Goal: Information Seeking & Learning: Check status

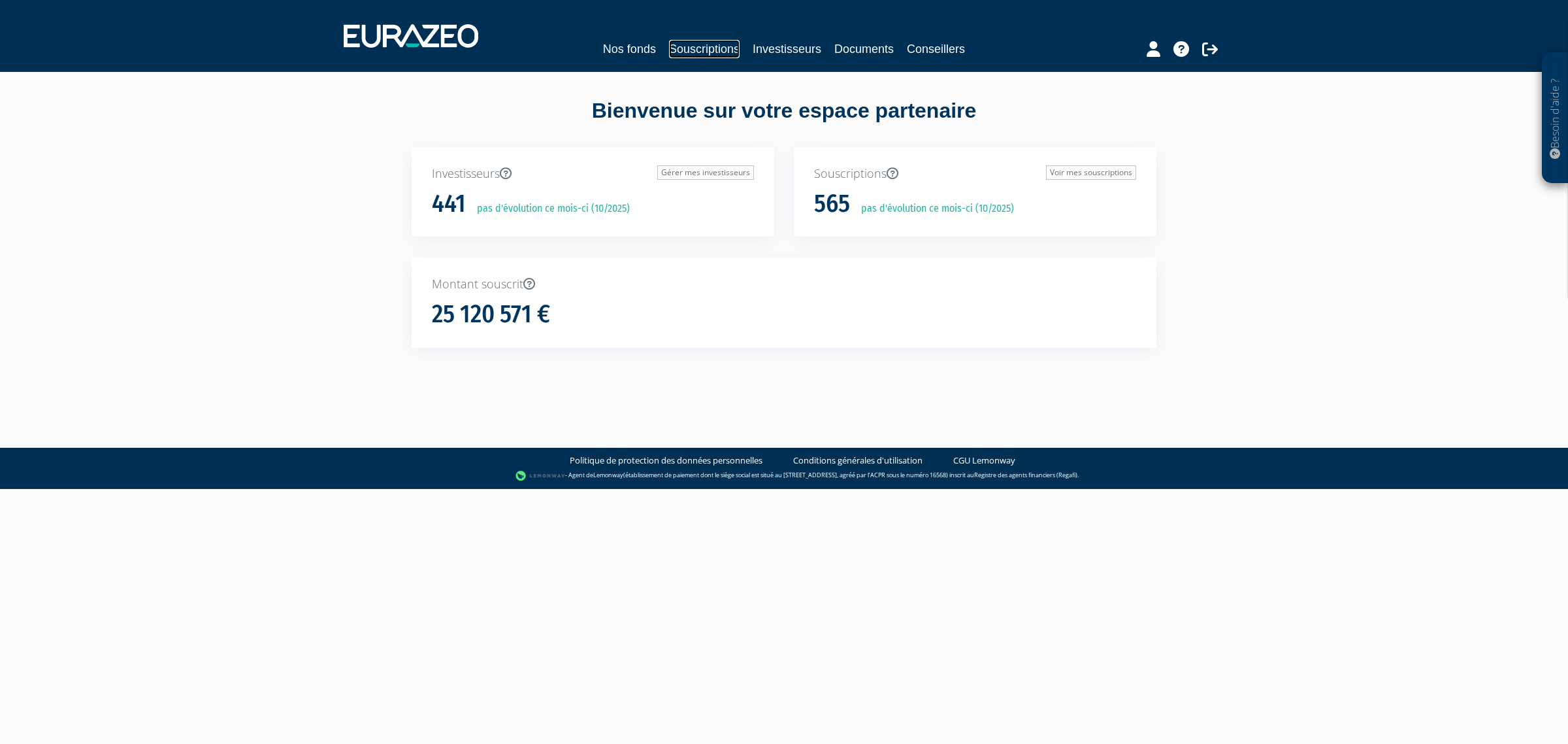
click at [681, 47] on link "Souscriptions" at bounding box center [705, 49] width 70 height 19
click at [782, 43] on link "Investisseurs" at bounding box center [786, 49] width 68 height 19
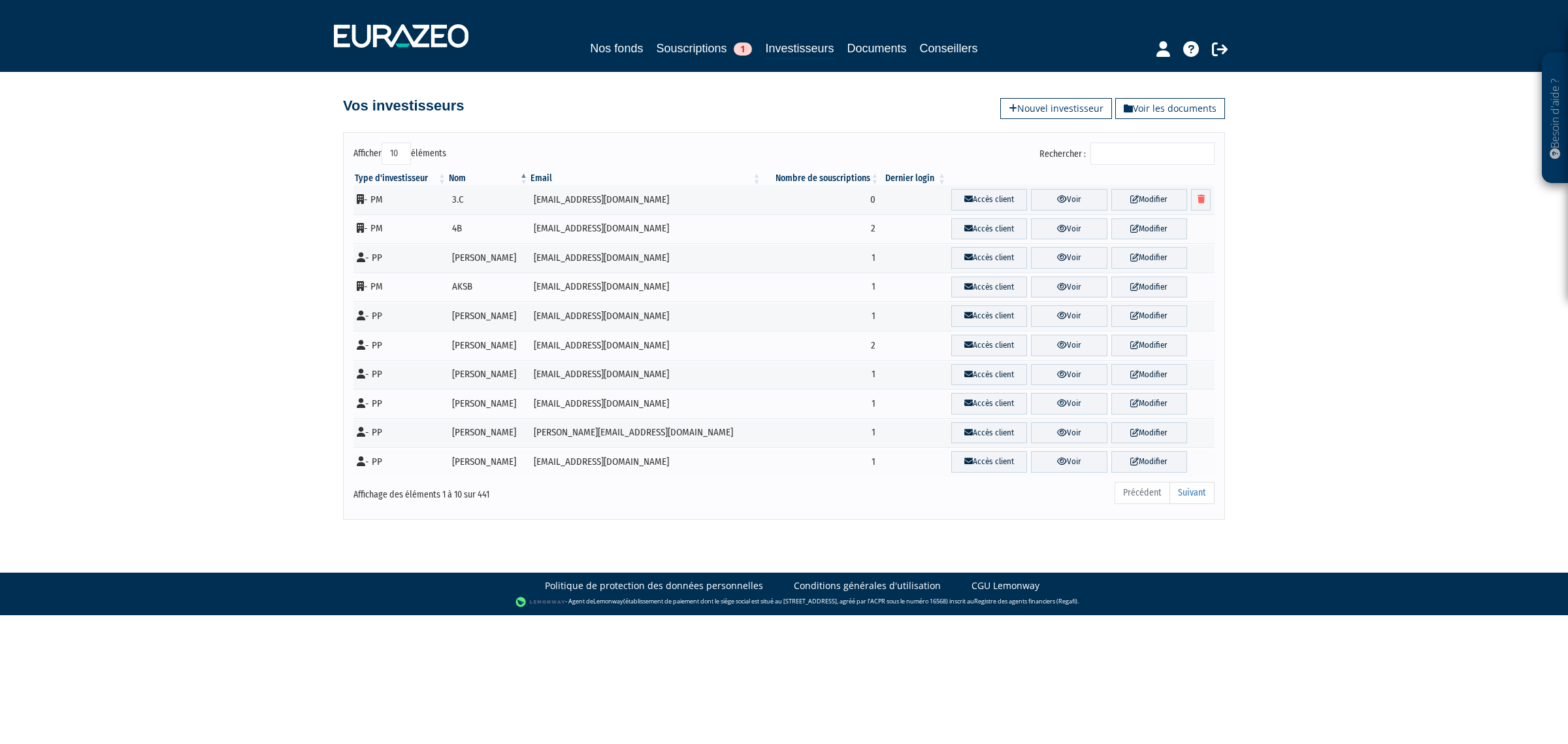
click at [1184, 158] on input "Rechercher :" at bounding box center [1153, 153] width 124 height 22
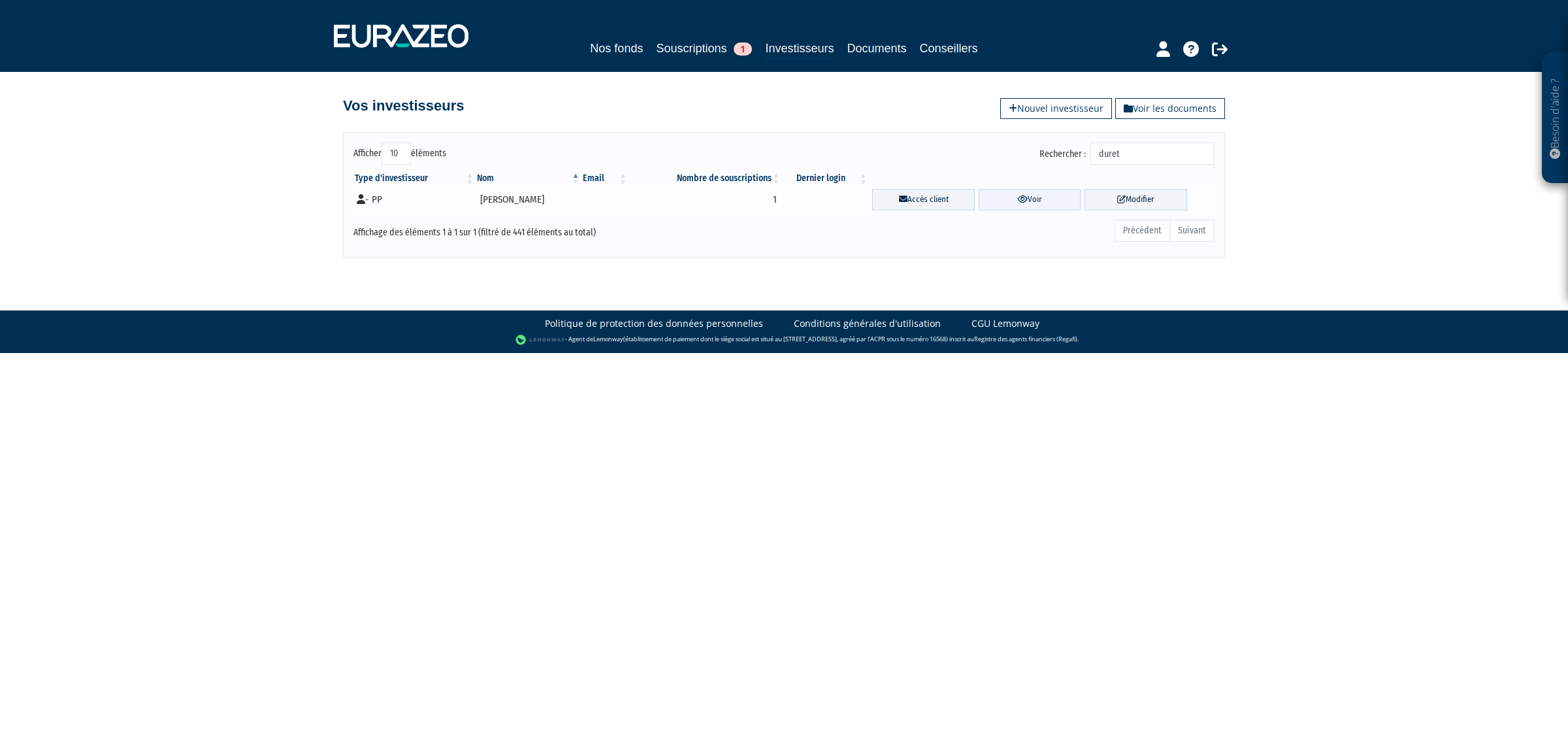
type input "duret"
click at [1026, 205] on link "Voir" at bounding box center [1030, 199] width 102 height 21
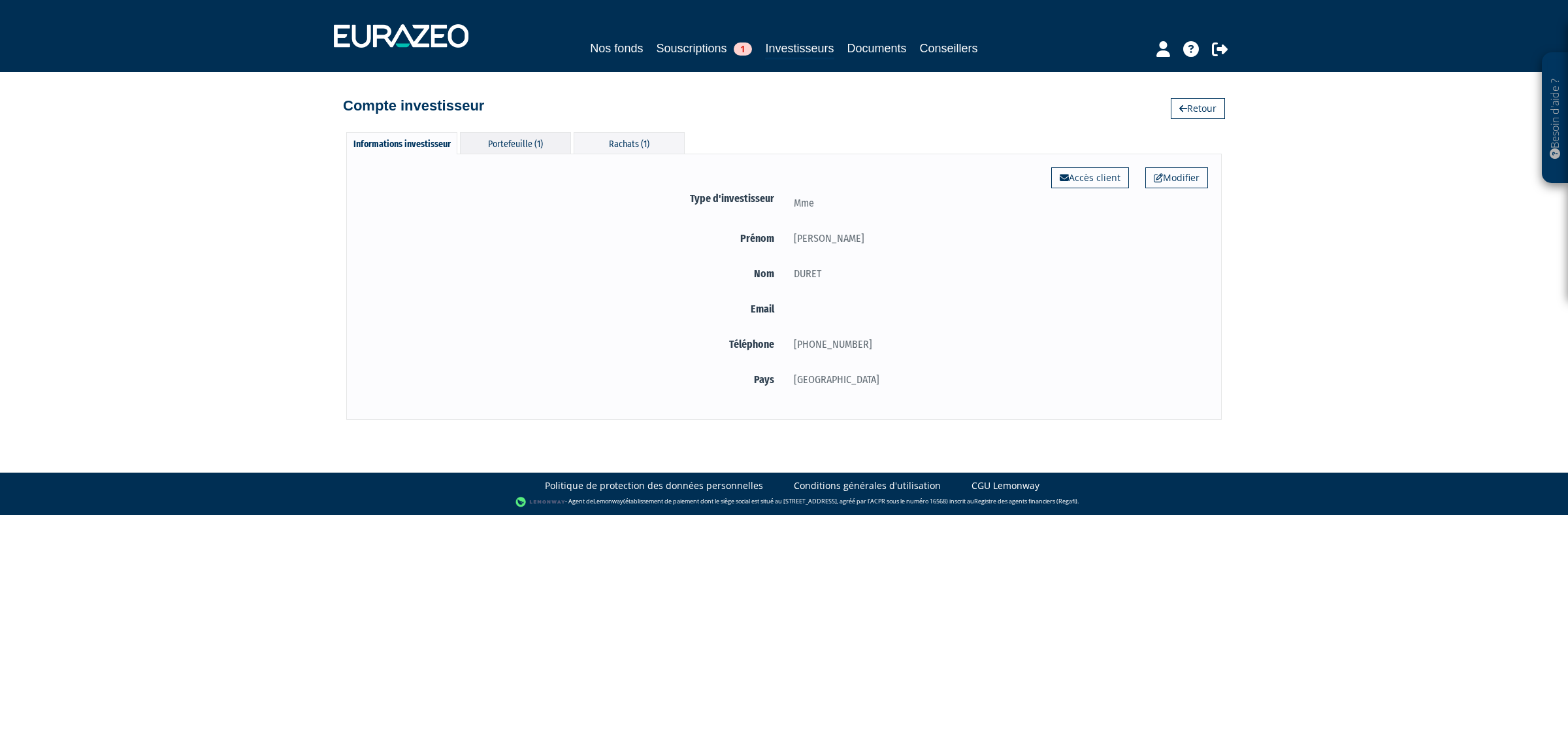
click at [499, 146] on div "Portefeuille (1)" at bounding box center [515, 143] width 111 height 21
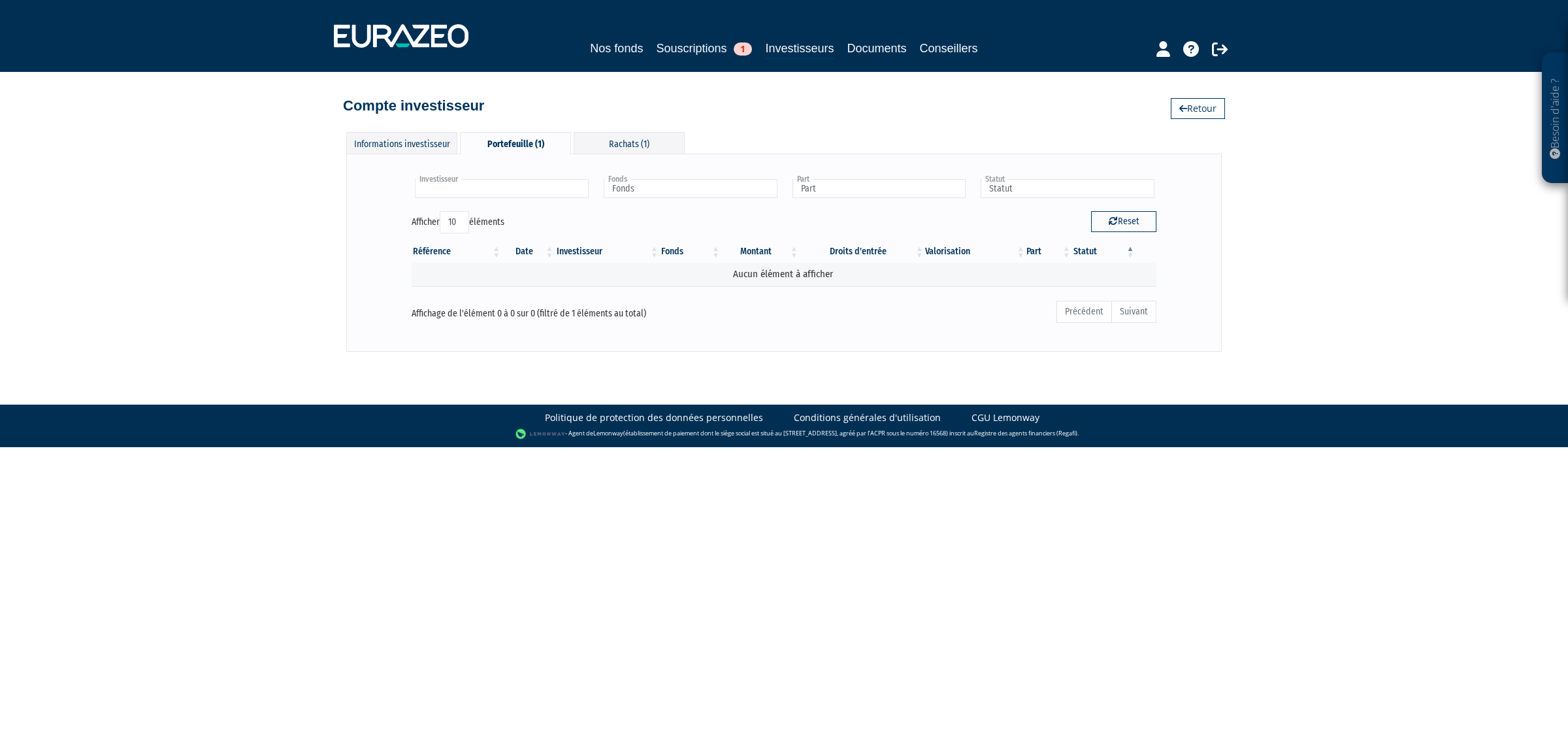
click at [570, 188] on input "text" at bounding box center [501, 188] width 173 height 19
click at [473, 208] on li "[PERSON_NAME]" at bounding box center [501, 209] width 177 height 17
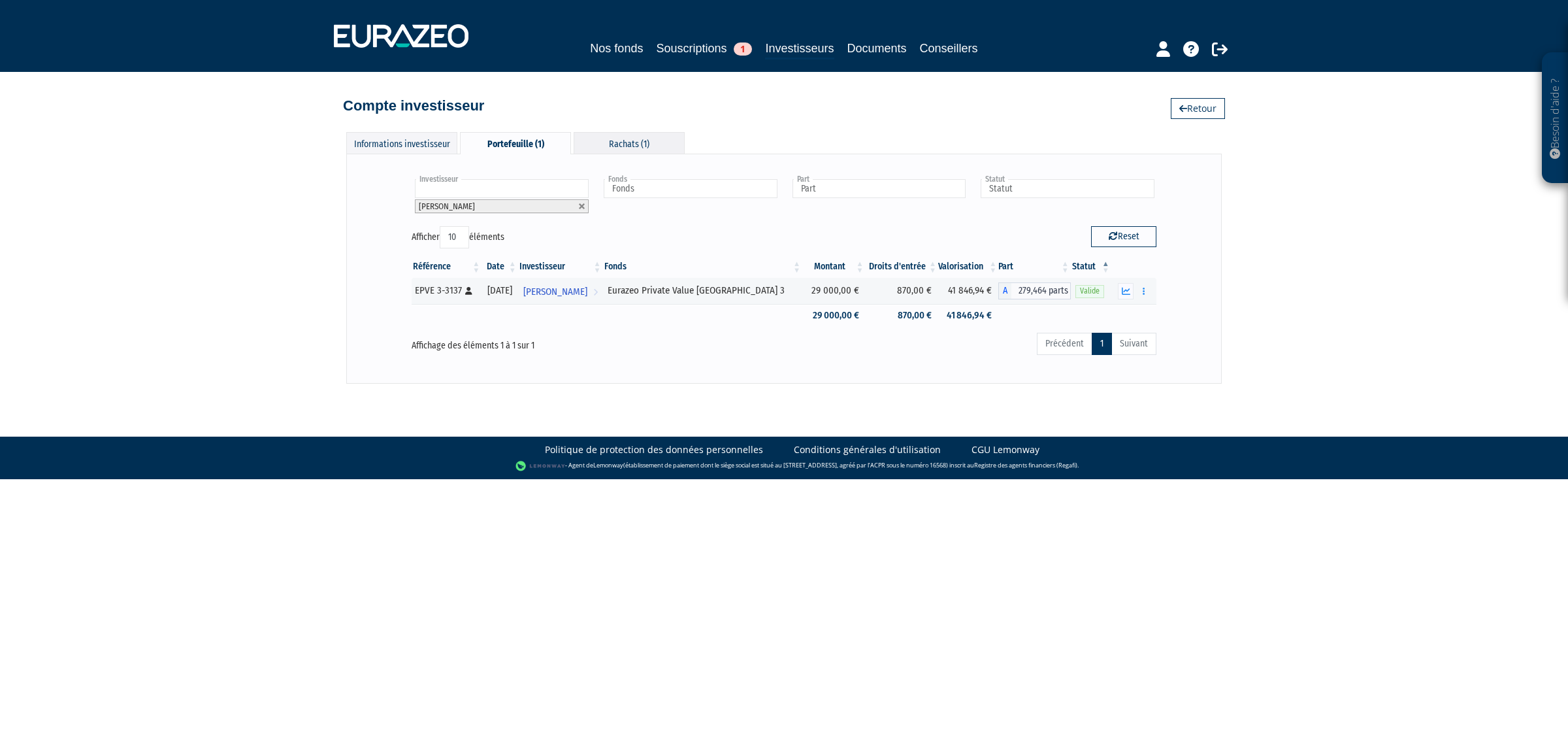
click at [633, 144] on div "Rachats (1)" at bounding box center [629, 143] width 111 height 21
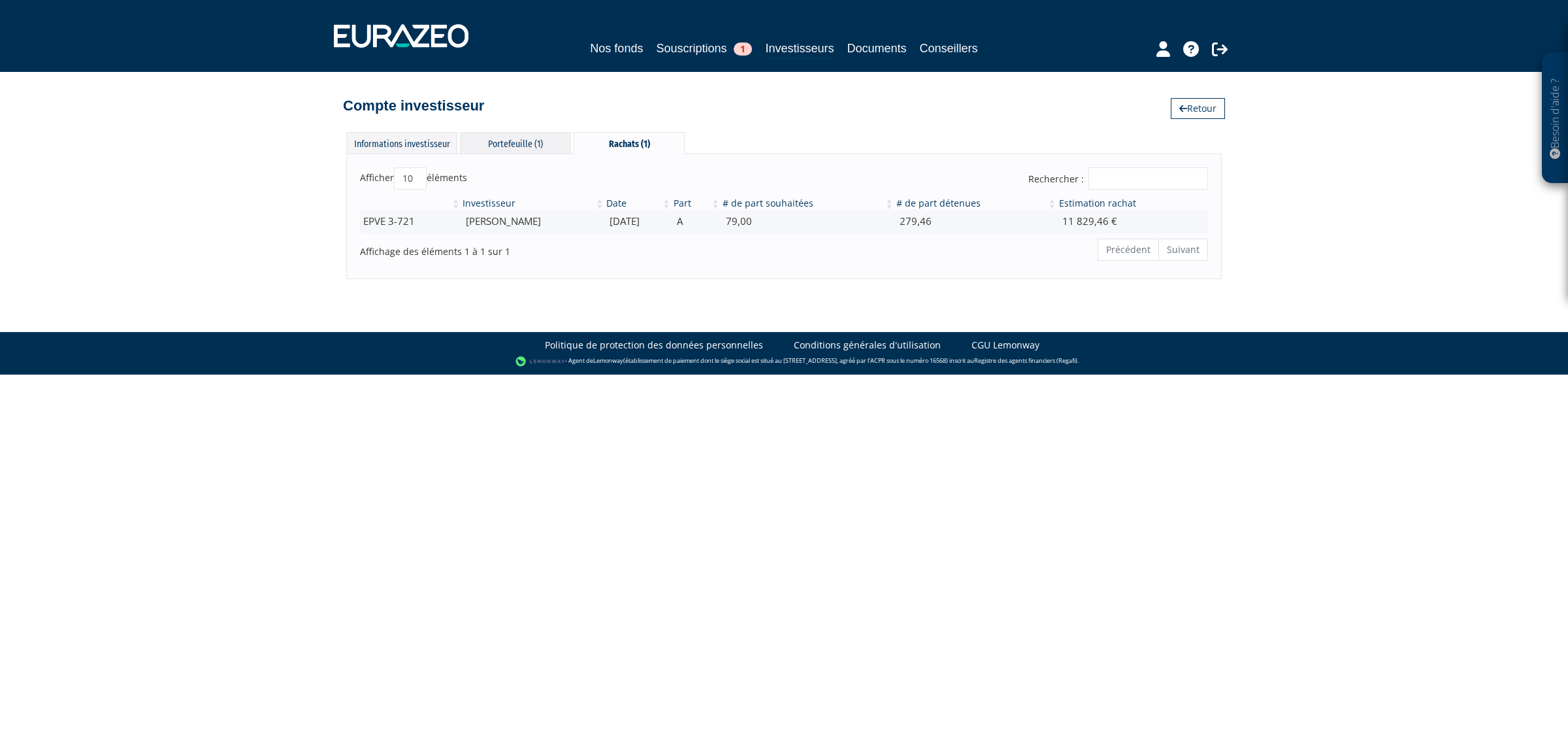
click at [526, 144] on div "Portefeuille (1)" at bounding box center [515, 143] width 111 height 21
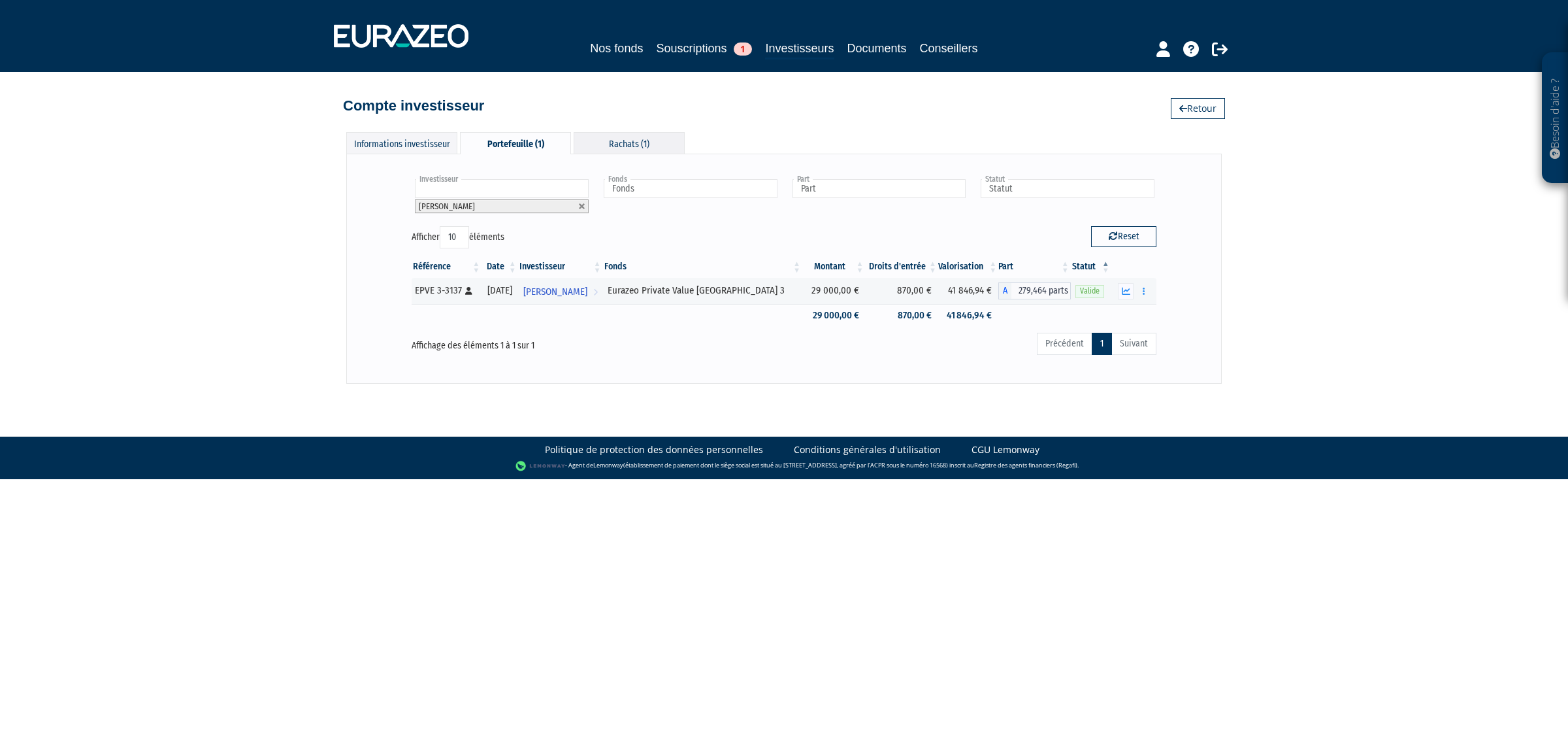
click at [615, 138] on div "Rachats (1)" at bounding box center [629, 143] width 111 height 21
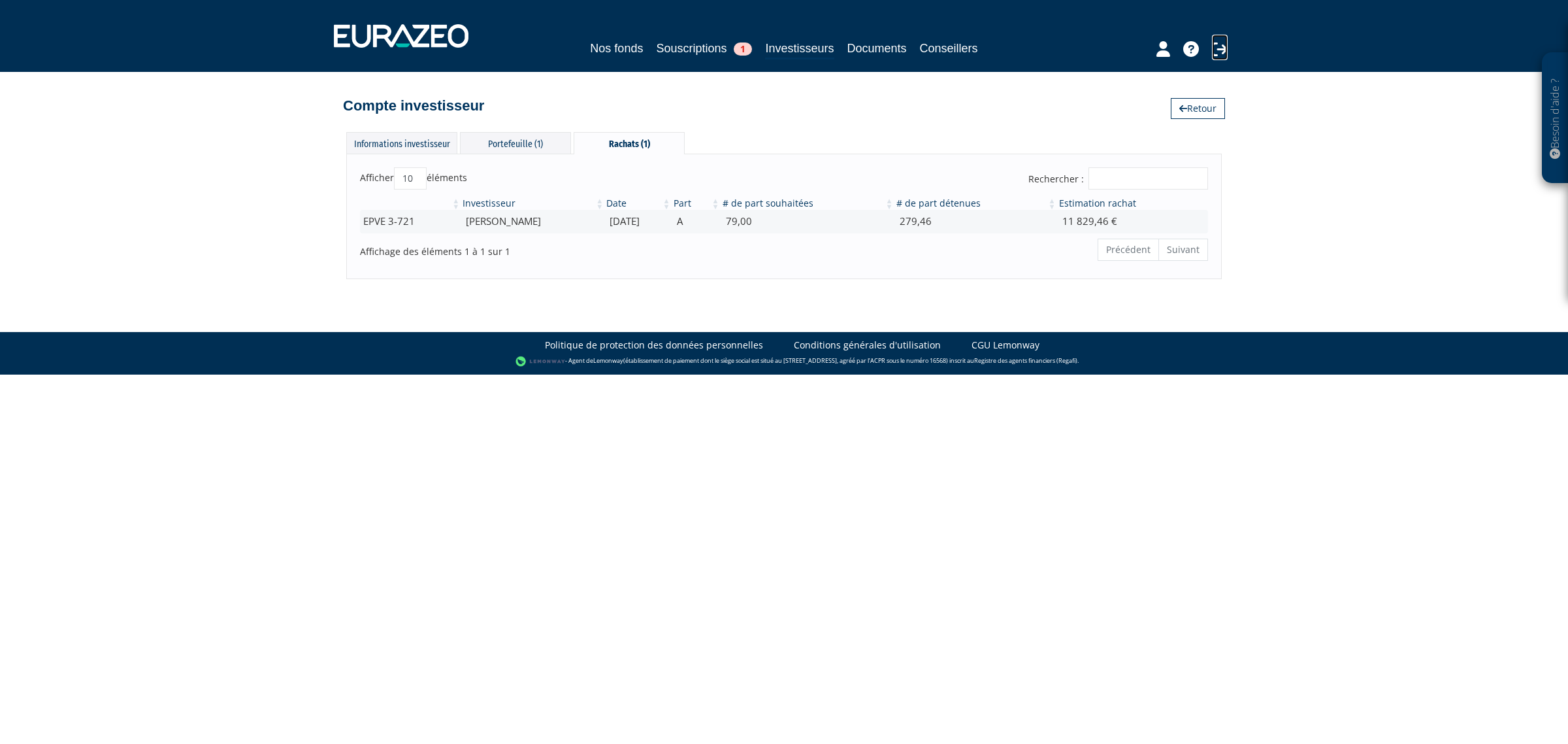
click at [1213, 53] on icon at bounding box center [1220, 49] width 16 height 16
